Goal: Transaction & Acquisition: Subscribe to service/newsletter

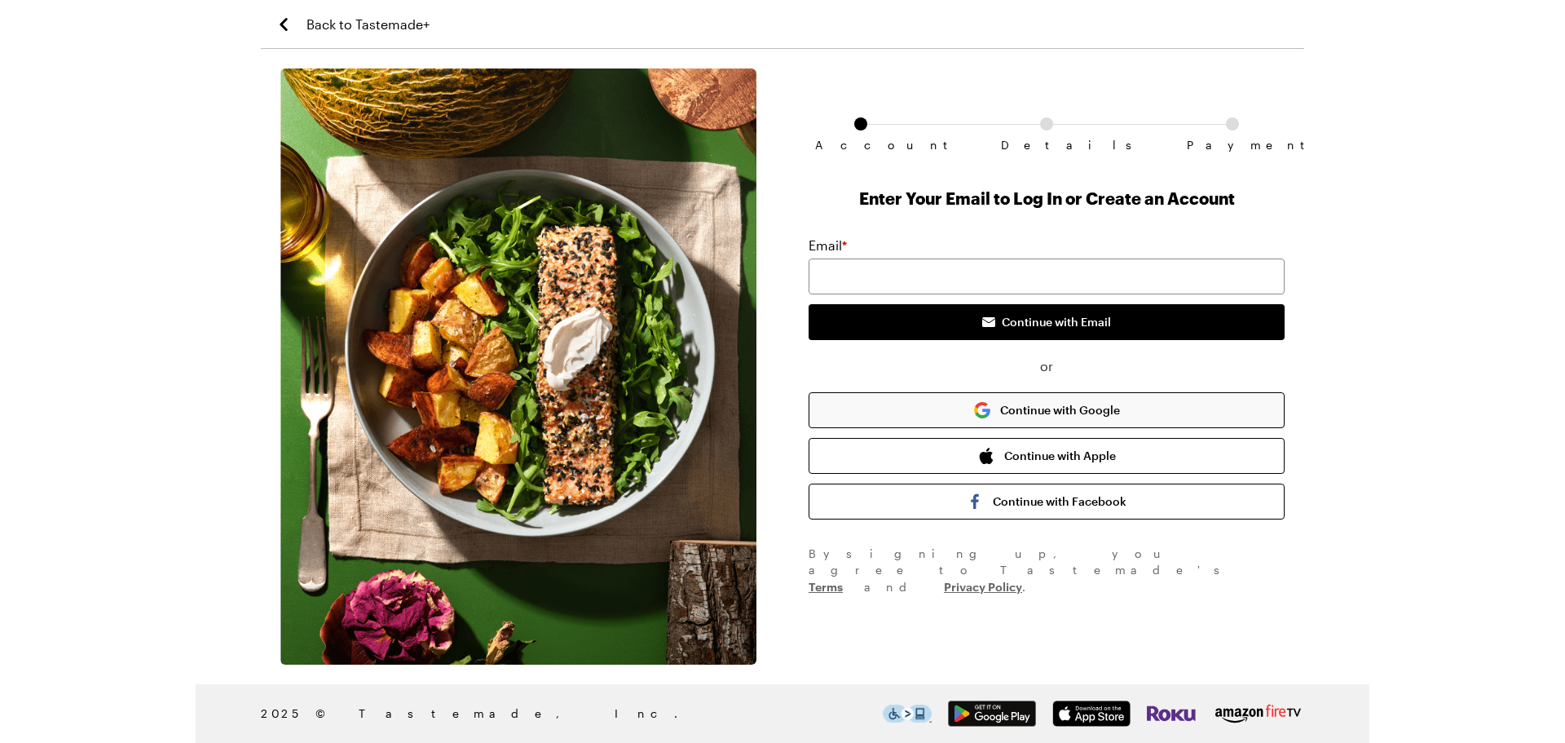
click at [1028, 409] on button "Continue with Google" at bounding box center [1047, 410] width 476 height 36
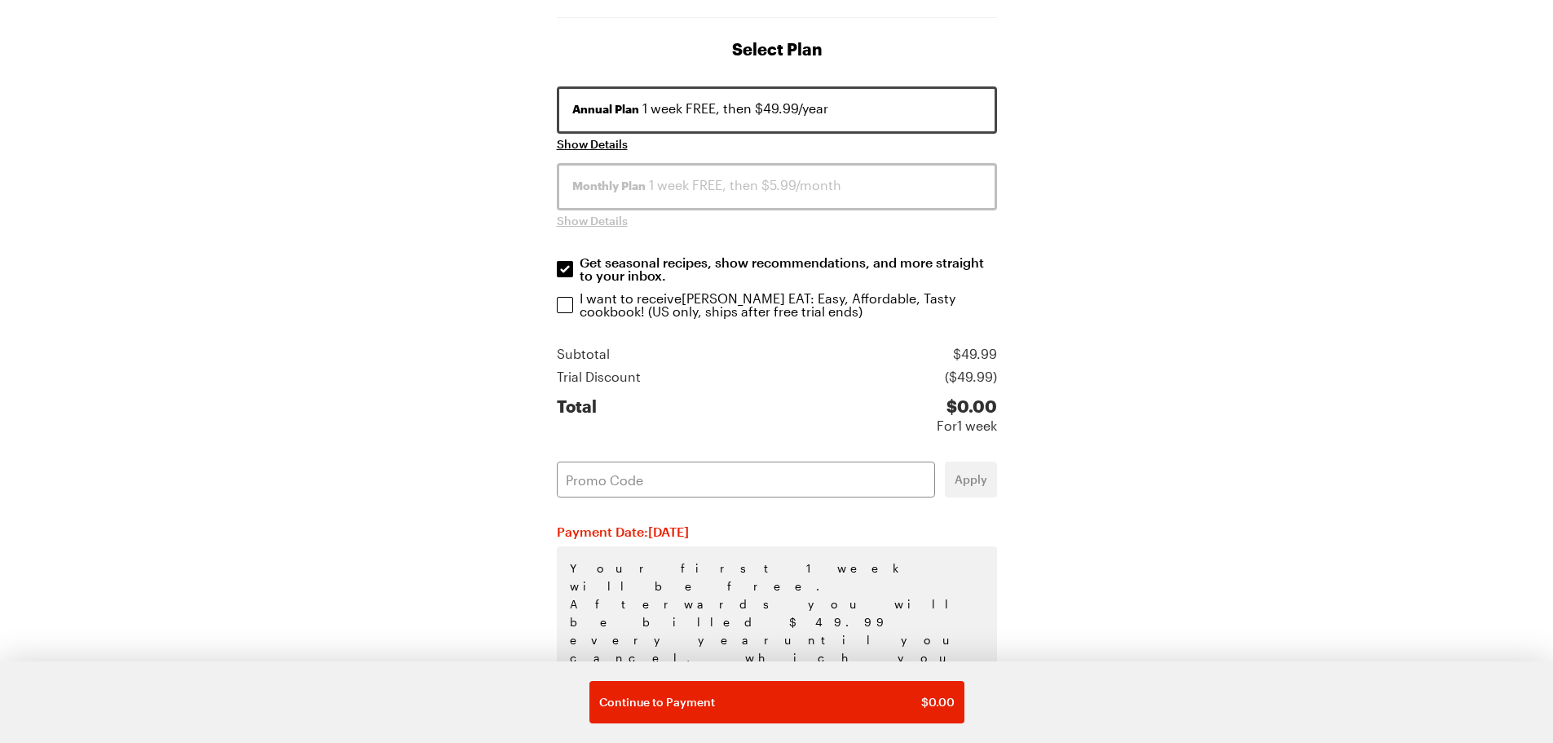
scroll to position [229, 0]
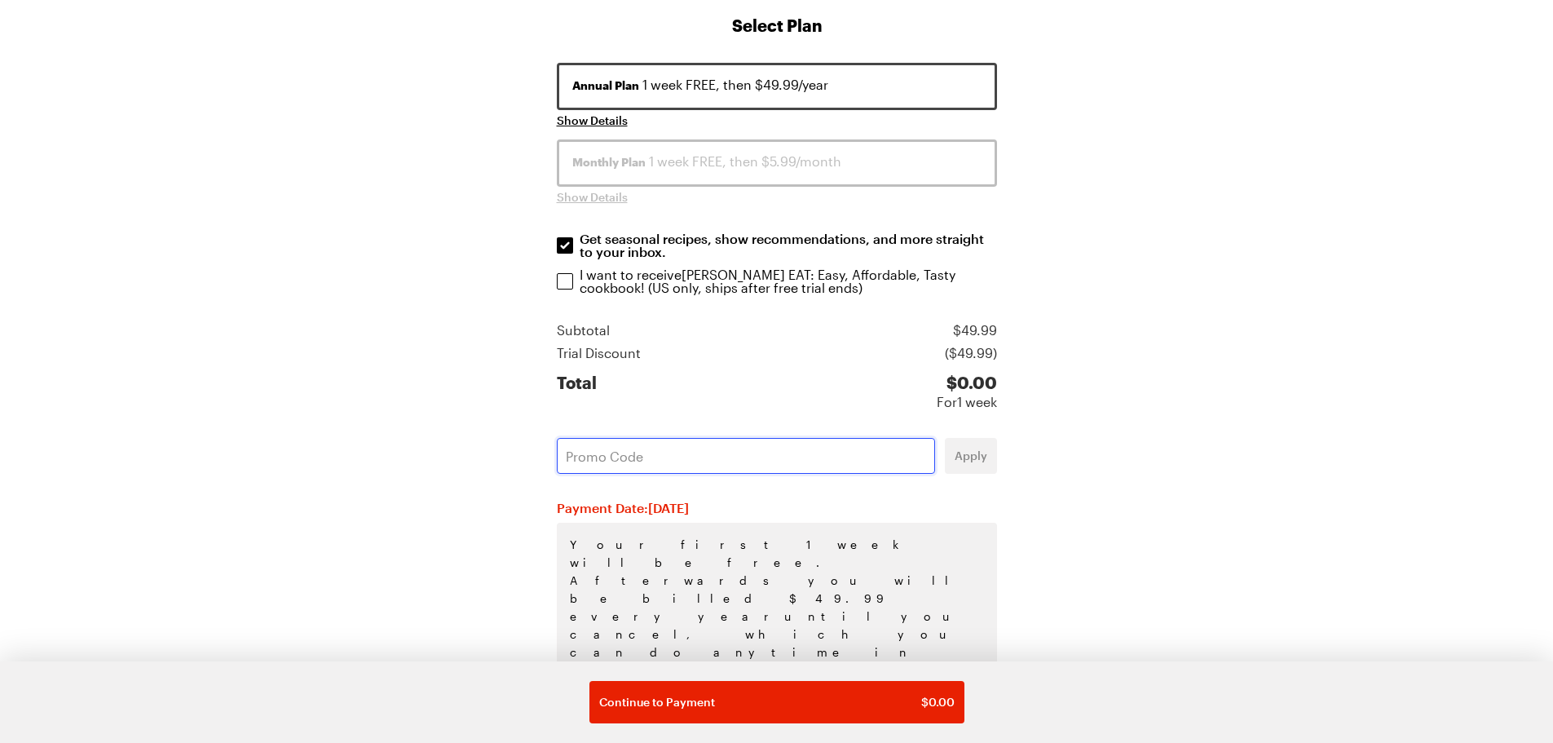
click at [684, 445] on input "text" at bounding box center [746, 456] width 378 height 36
paste input "LGLVHTRR"
type input "LGLVHTRR"
click at [972, 454] on span "Apply" at bounding box center [971, 456] width 33 height 16
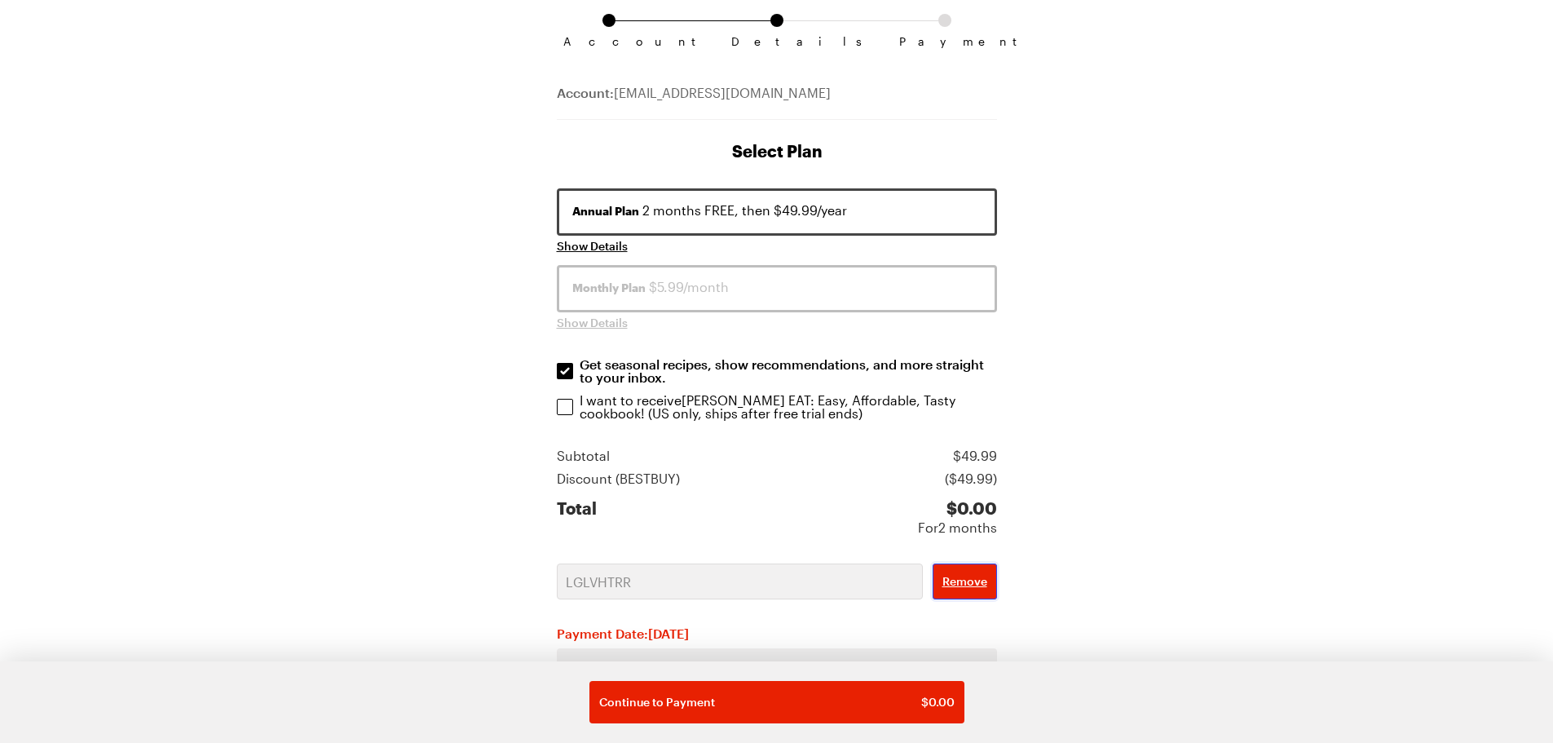
scroll to position [0, 0]
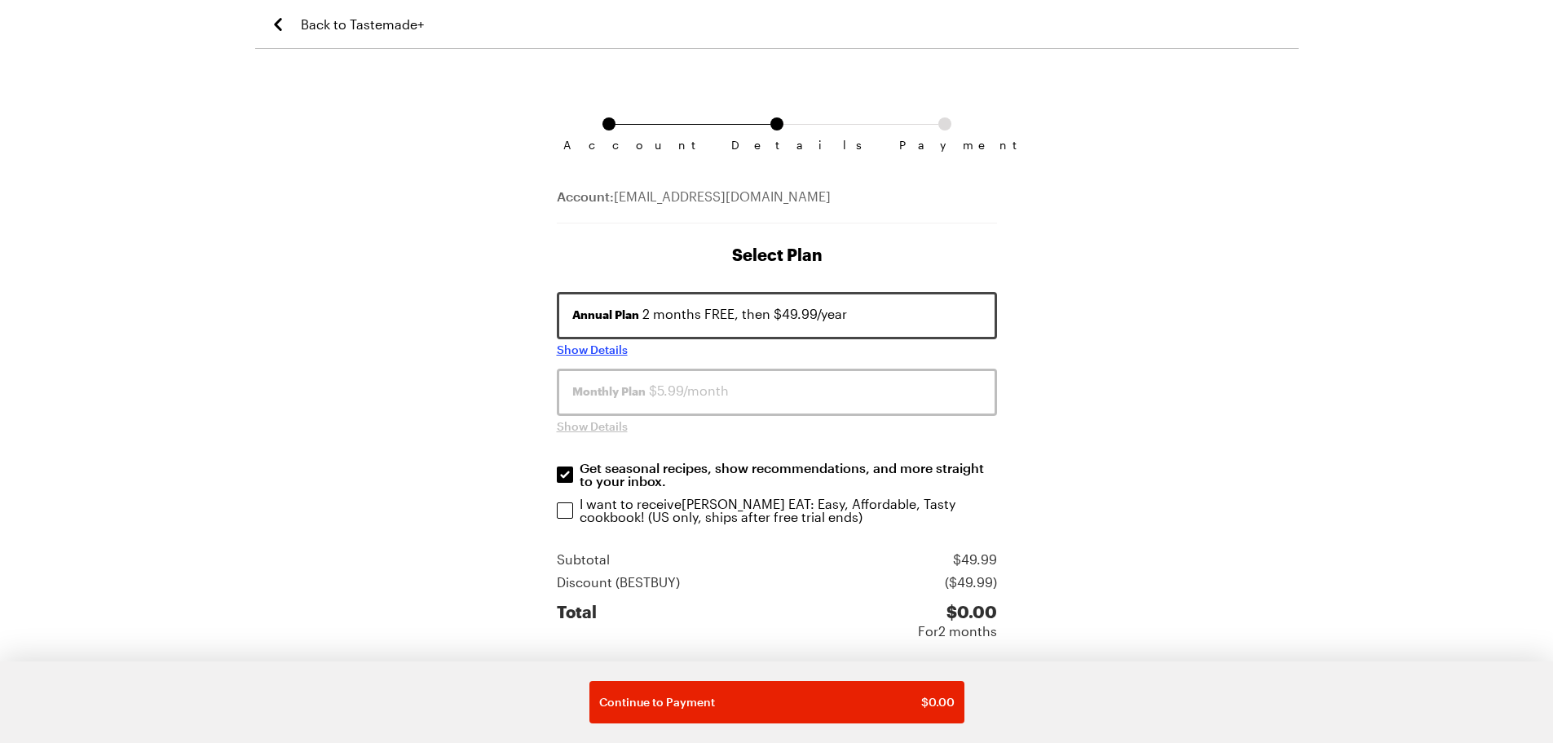
click at [611, 348] on span "Show Details" at bounding box center [592, 350] width 71 height 16
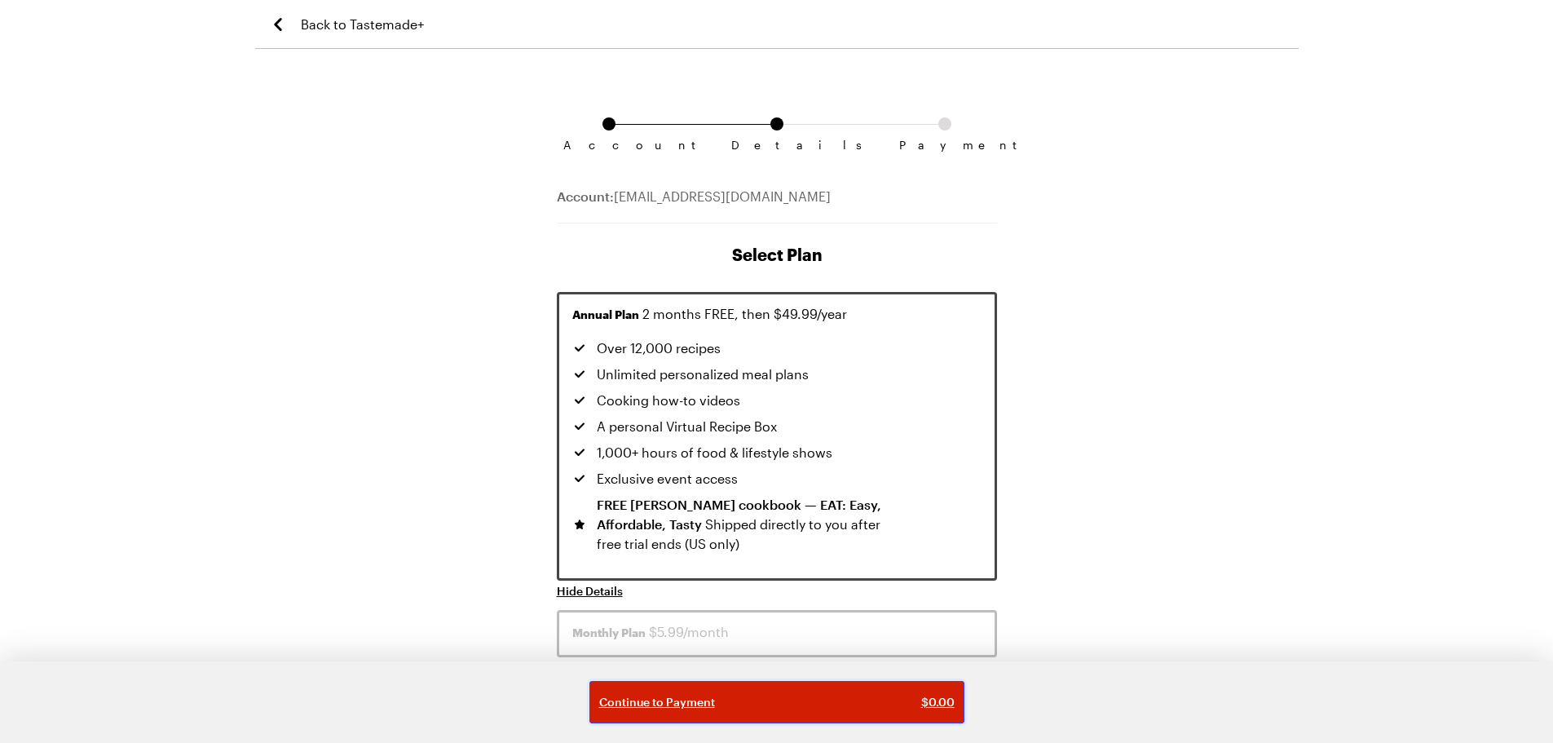
click at [661, 699] on span "Continue to Payment" at bounding box center [657, 702] width 116 height 16
